Goal: Task Accomplishment & Management: Use online tool/utility

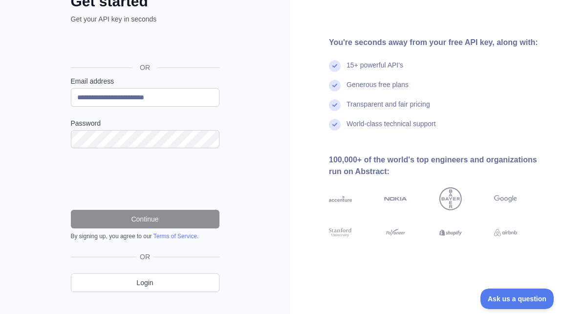
scroll to position [80, 0]
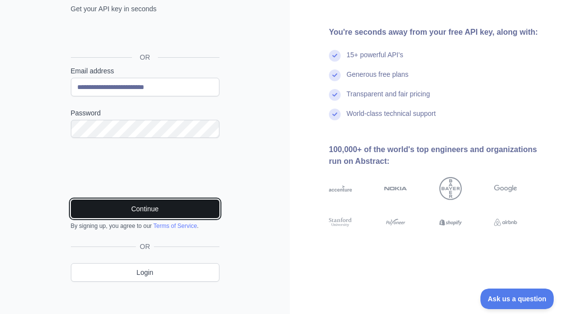
click at [111, 203] on button "Continue" at bounding box center [145, 208] width 149 height 19
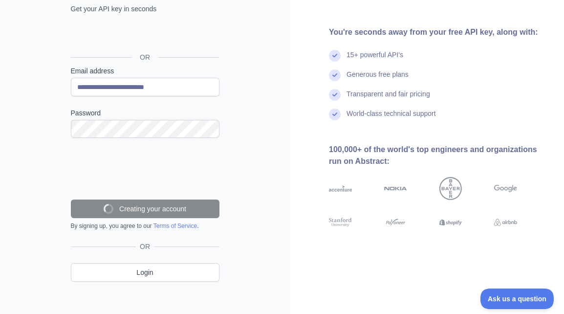
scroll to position [54, 0]
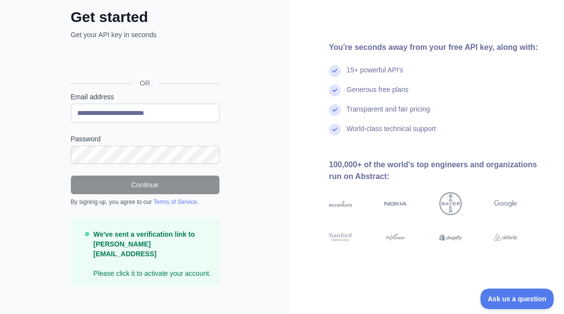
click at [257, 165] on div "**********" at bounding box center [145, 135] width 290 height 379
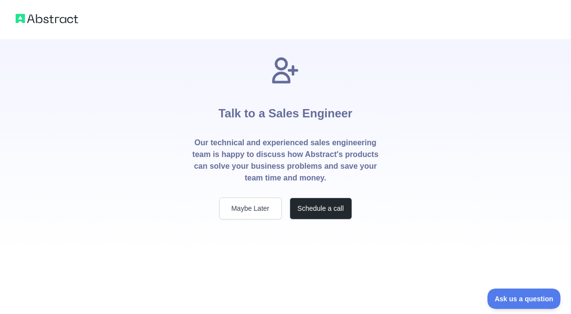
click at [381, 160] on div "Talk to a Sales Engineer Our technical and experienced sales engineering team i…" at bounding box center [285, 137] width 219 height 165
click at [265, 205] on button "Maybe Later" at bounding box center [250, 208] width 63 height 22
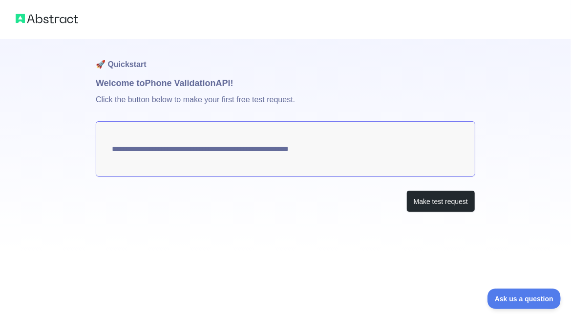
click at [328, 157] on textarea "**********" at bounding box center [286, 148] width 380 height 55
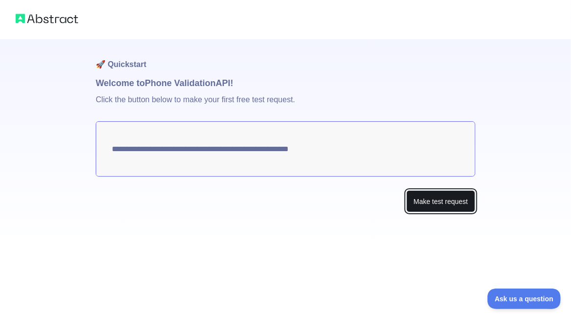
click at [426, 193] on button "Make test request" at bounding box center [441, 201] width 69 height 22
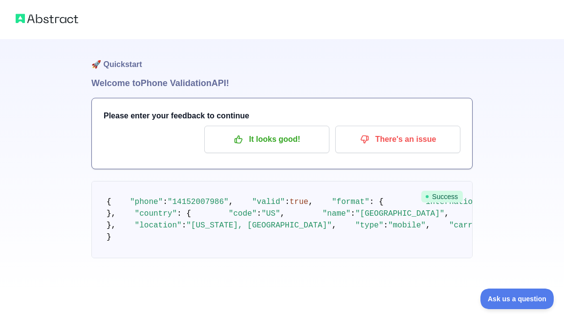
scroll to position [43, 0]
click at [194, 197] on span ""14152007986"" at bounding box center [198, 201] width 61 height 9
click at [326, 177] on div "🚀 Quickstart Welcome to Phone Validation API! Please enter your feedback to con…" at bounding box center [281, 168] width 381 height 258
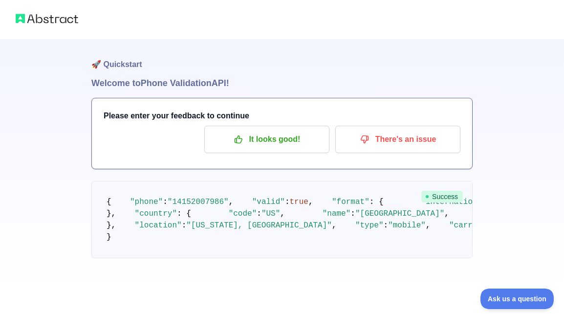
scroll to position [123, 0]
